Goal: Information Seeking & Learning: Learn about a topic

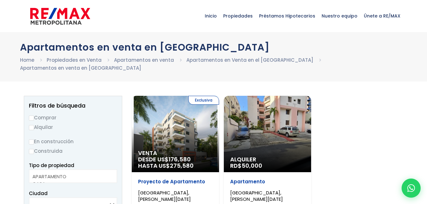
select select
click at [32, 118] on input "Comprar" at bounding box center [31, 117] width 5 height 5
radio input "true"
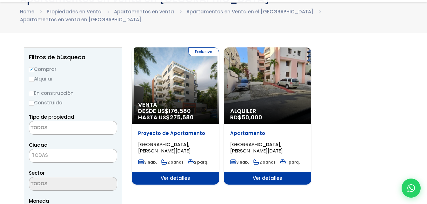
scroll to position [64, 0]
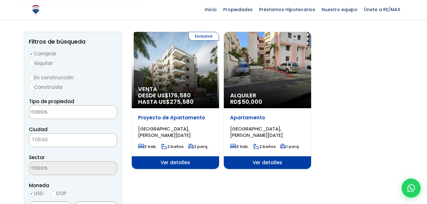
click at [64, 110] on textarea "Search" at bounding box center [60, 112] width 62 height 14
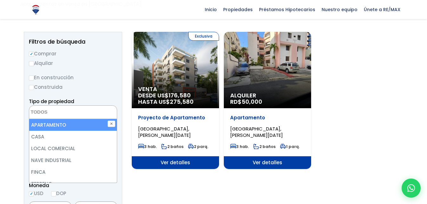
click at [54, 127] on li "APARTAMENTO" at bounding box center [73, 125] width 88 height 12
select select "apartment"
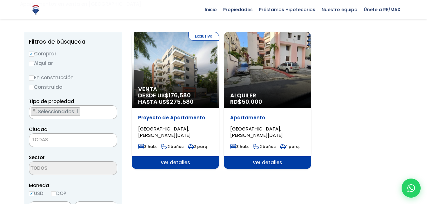
click at [33, 86] on input "Construida" at bounding box center [31, 87] width 5 height 5
radio input "true"
click at [75, 141] on span "TODAS" at bounding box center [73, 139] width 88 height 9
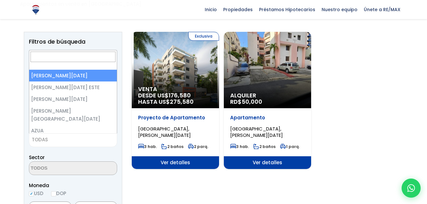
select select "1"
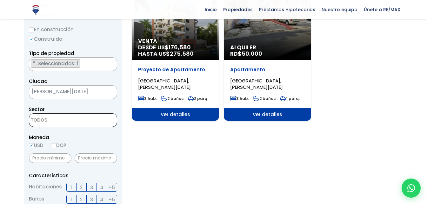
scroll to position [127, 0]
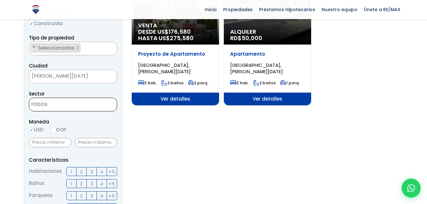
click at [74, 109] on textarea "Search" at bounding box center [60, 105] width 62 height 14
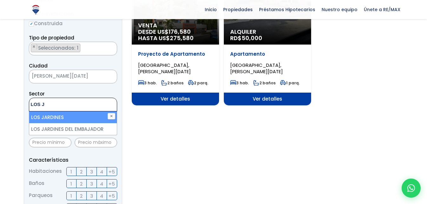
type textarea "LOS J"
click at [67, 118] on li "LOS JARDINES" at bounding box center [73, 117] width 88 height 12
select select "73"
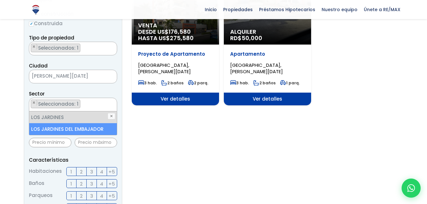
click at [17, 129] on div at bounding box center [213, 190] width 427 height 455
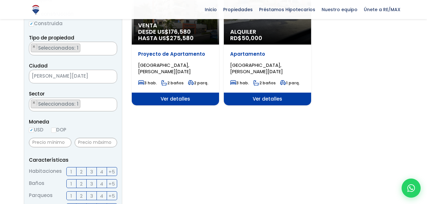
click at [56, 130] on input "DOP" at bounding box center [53, 129] width 5 height 5
radio input "true"
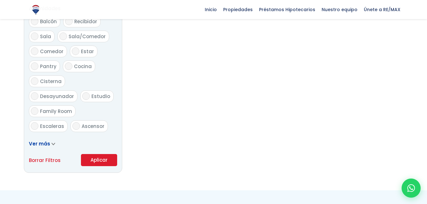
scroll to position [381, 0]
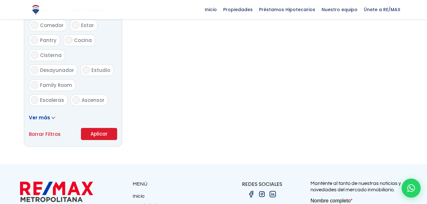
click at [86, 133] on button "Aplicar" at bounding box center [99, 134] width 36 height 12
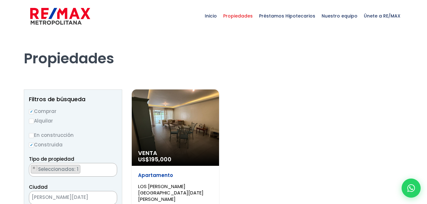
select select "73"
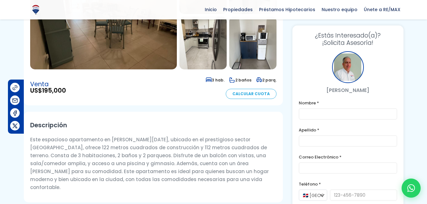
scroll to position [127, 0]
